Goal: Task Accomplishment & Management: Manage account settings

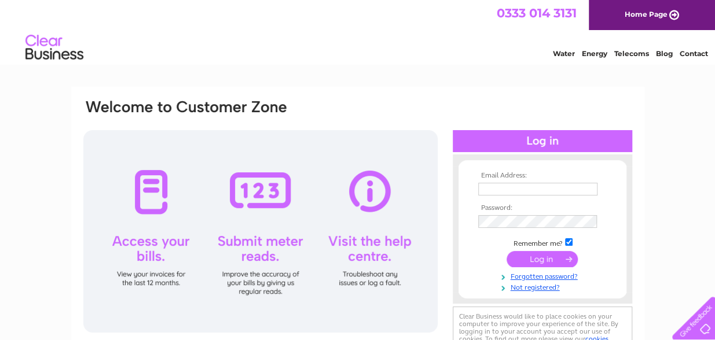
type input "[EMAIL_ADDRESS][DOMAIN_NAME]"
click at [542, 260] on input "submit" at bounding box center [541, 259] width 71 height 16
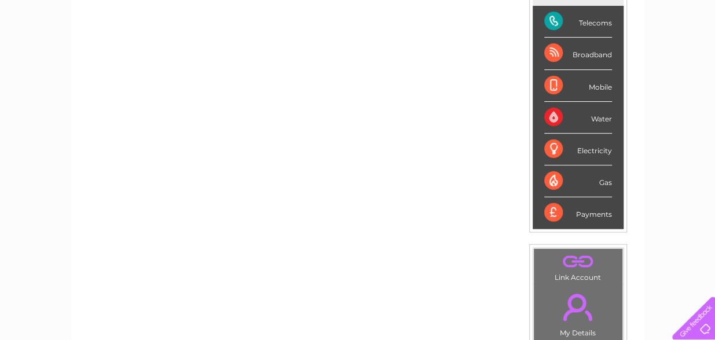
scroll to position [173, 0]
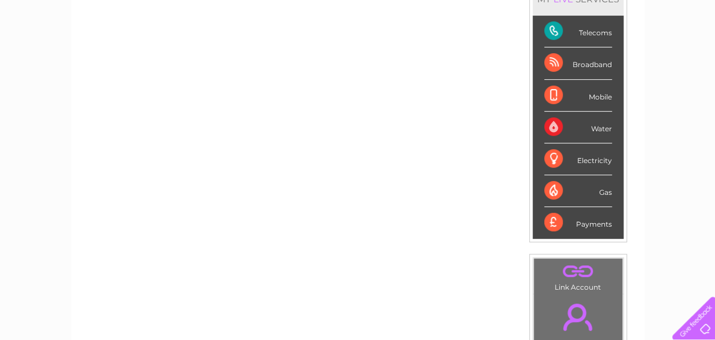
click at [552, 30] on div "Telecoms" at bounding box center [578, 32] width 68 height 32
click at [552, 28] on div "Telecoms" at bounding box center [578, 32] width 68 height 32
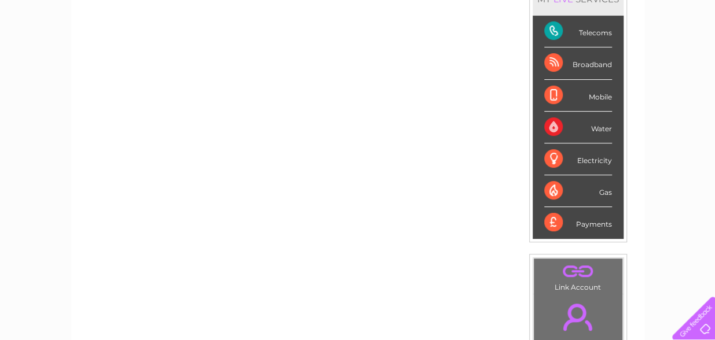
click at [590, 223] on div "Payments" at bounding box center [578, 222] width 68 height 31
click at [583, 33] on div "Telecoms" at bounding box center [578, 32] width 68 height 32
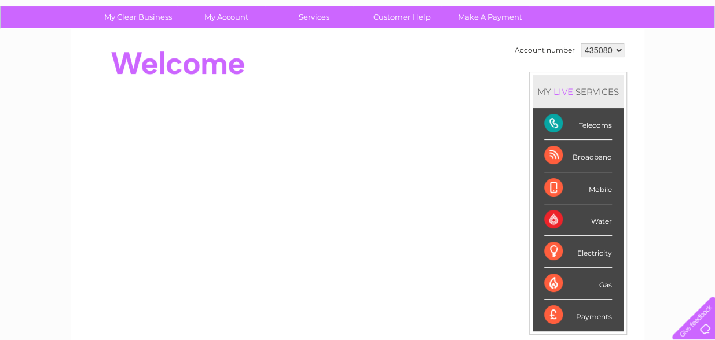
scroll to position [57, 0]
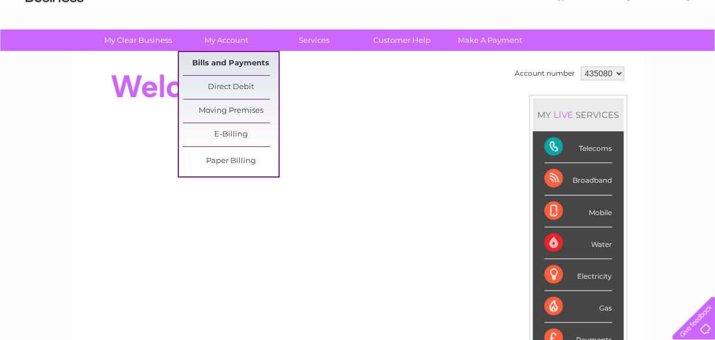
click at [226, 60] on link "Bills and Payments" at bounding box center [231, 63] width 96 height 23
click at [229, 63] on link "Bills and Payments" at bounding box center [231, 63] width 96 height 23
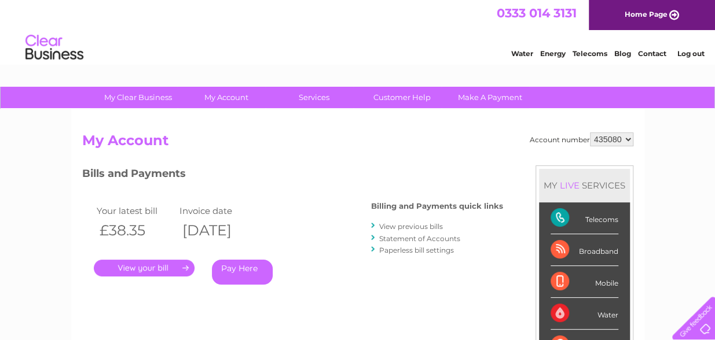
click at [169, 267] on link "." at bounding box center [144, 268] width 101 height 17
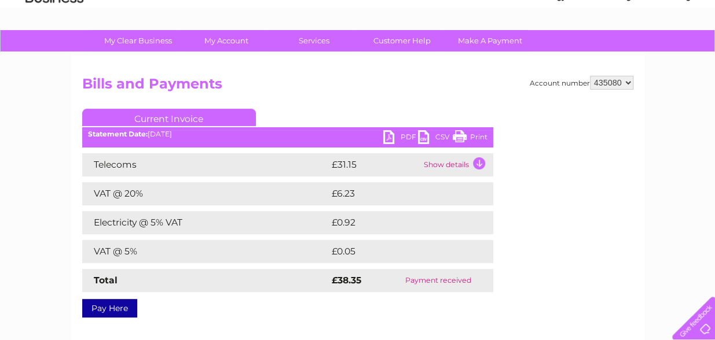
scroll to position [69, 0]
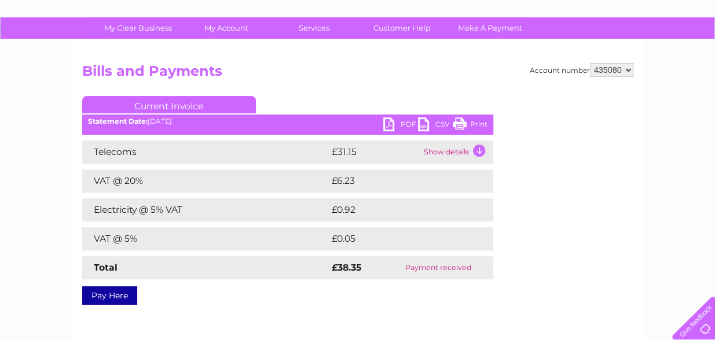
click at [403, 123] on link "PDF" at bounding box center [400, 125] width 35 height 17
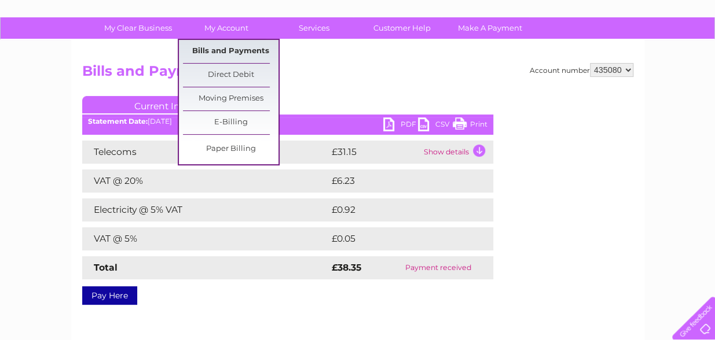
click at [225, 50] on link "Bills and Payments" at bounding box center [231, 51] width 96 height 23
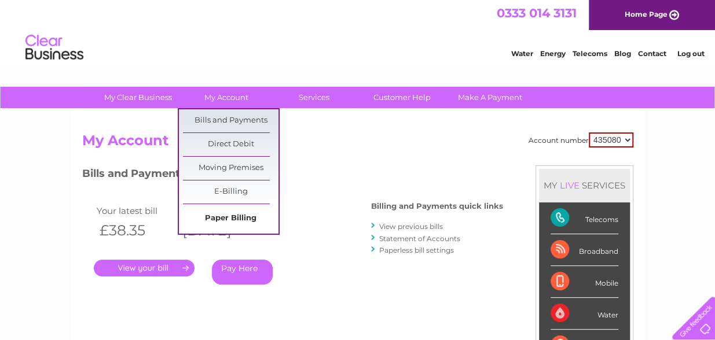
click at [222, 215] on link "Paper Billing" at bounding box center [231, 218] width 96 height 23
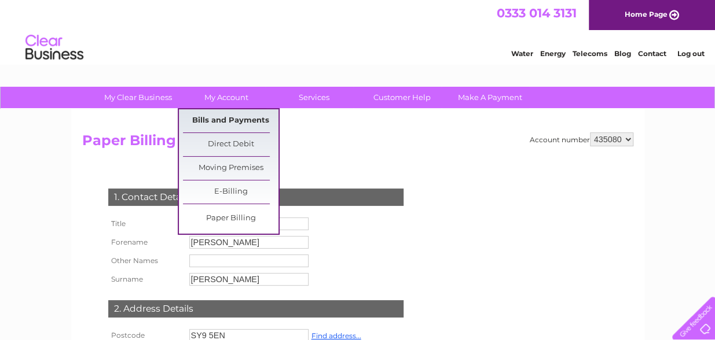
click at [231, 120] on link "Bills and Payments" at bounding box center [231, 120] width 96 height 23
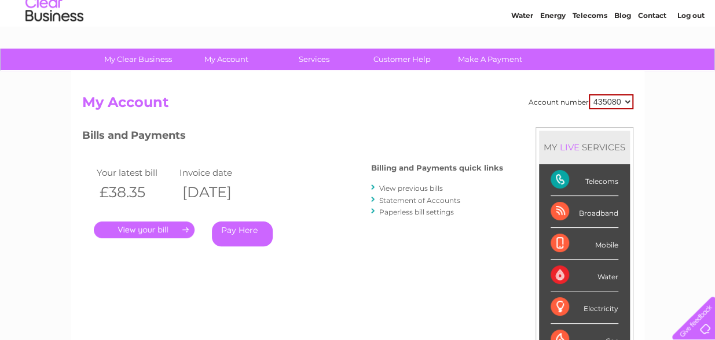
scroll to position [46, 0]
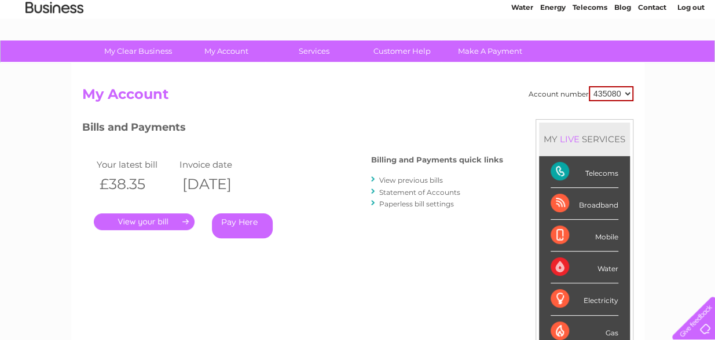
click at [406, 181] on link "View previous bills" at bounding box center [411, 180] width 64 height 9
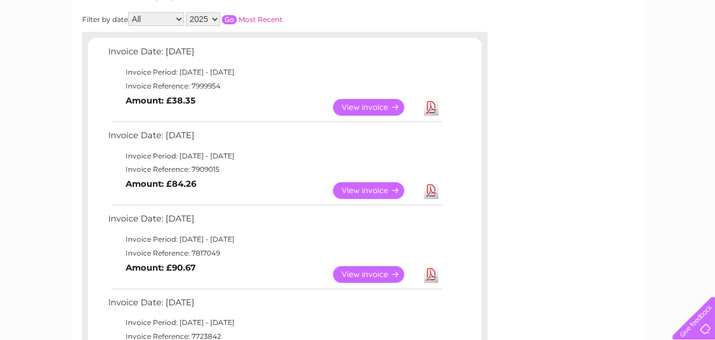
scroll to position [185, 0]
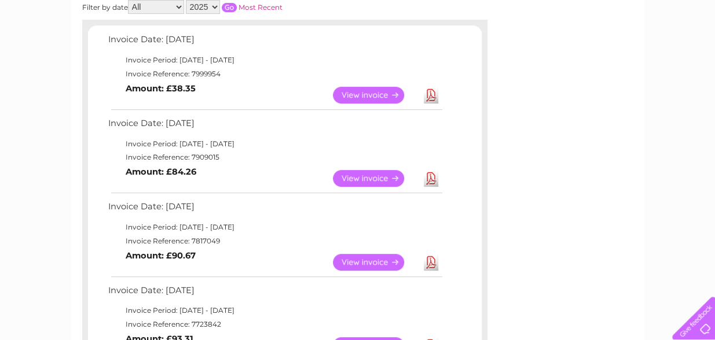
click at [431, 177] on link "Download" at bounding box center [431, 178] width 14 height 17
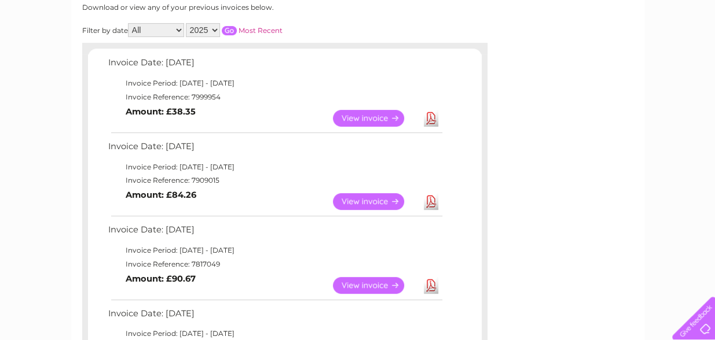
scroll to position [53, 0]
